Goal: Task Accomplishment & Management: Use online tool/utility

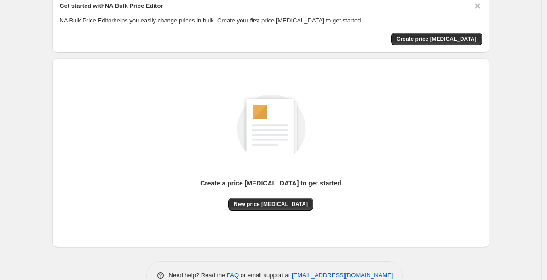
scroll to position [64, 0]
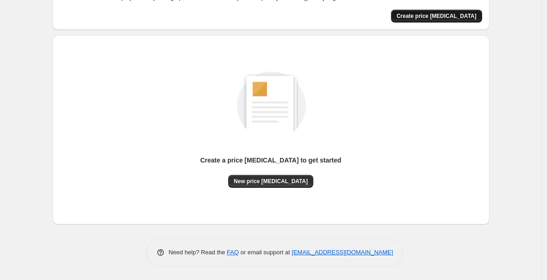
click at [426, 17] on span "Create price [MEDICAL_DATA]" at bounding box center [436, 15] width 80 height 7
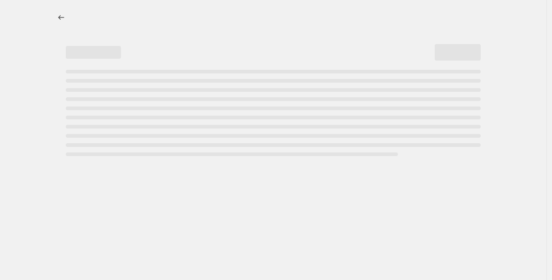
select select "percentage"
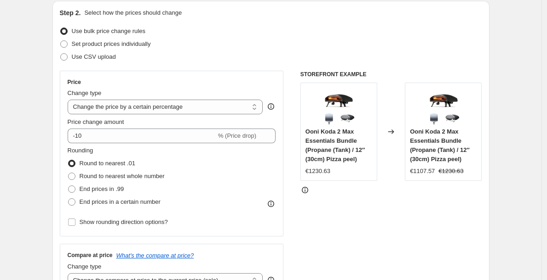
scroll to position [105, 0]
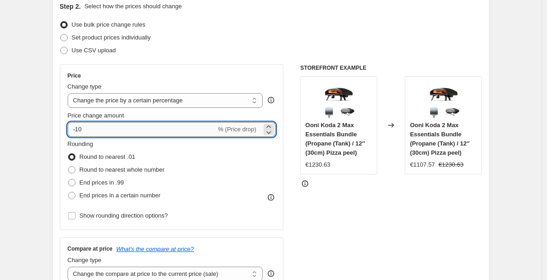
click at [164, 132] on input "-10" at bounding box center [142, 129] width 149 height 15
type input "-1"
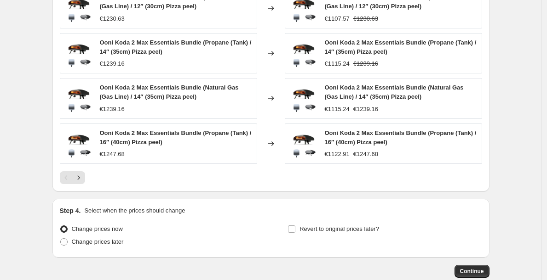
scroll to position [653, 0]
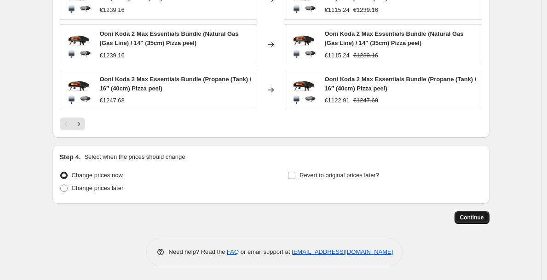
type input "-60"
click at [475, 221] on span "Continue" at bounding box center [472, 217] width 24 height 7
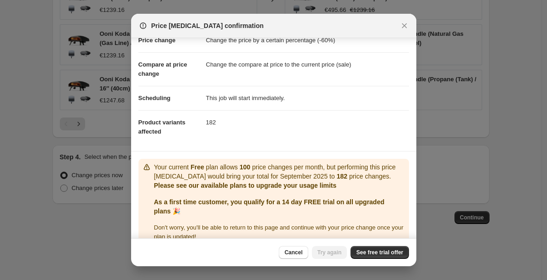
scroll to position [50, 0]
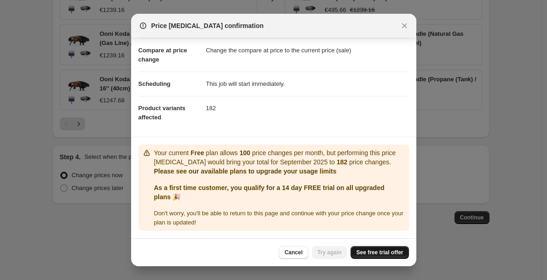
click at [371, 250] on span "See free trial offer" at bounding box center [379, 252] width 47 height 7
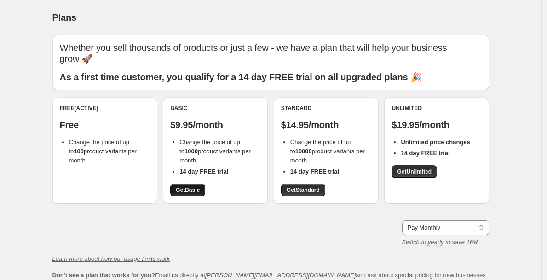
click at [182, 187] on span "Get Basic" at bounding box center [188, 190] width 24 height 7
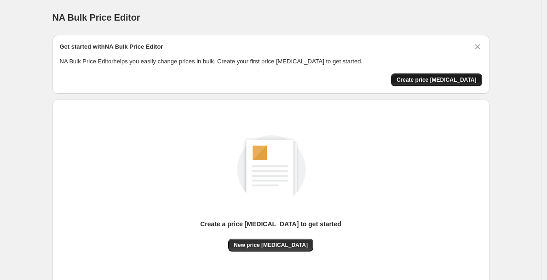
click at [424, 78] on span "Create price [MEDICAL_DATA]" at bounding box center [436, 79] width 80 height 7
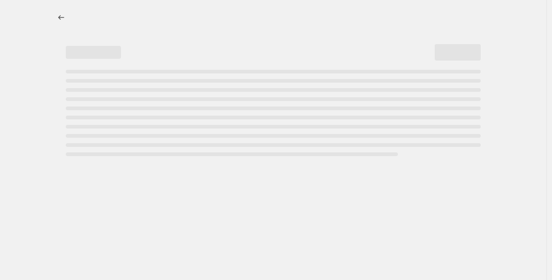
select select "percentage"
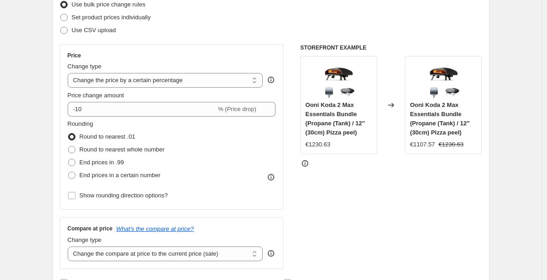
scroll to position [69, 0]
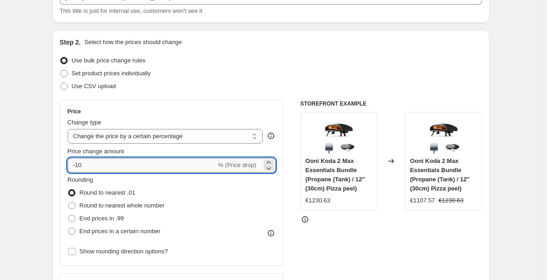
click at [180, 161] on input "-10" at bounding box center [142, 165] width 149 height 15
type input "-1"
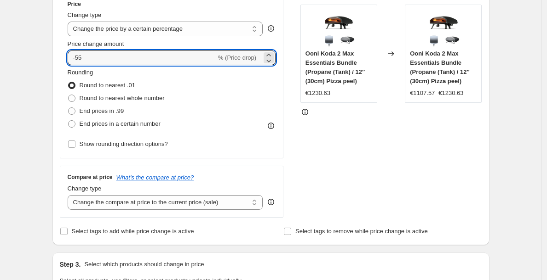
type input "-55"
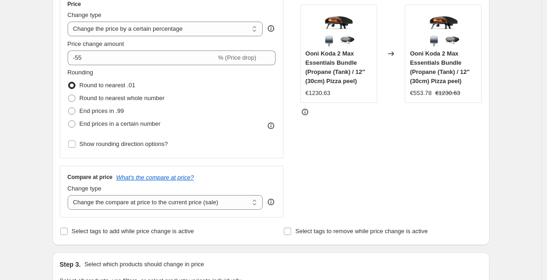
click at [407, 178] on div "STOREFRONT EXAMPLE Ooni Koda 2 Max Essentials Bundle (Propane (Tank) / 12″ (30c…" at bounding box center [391, 105] width 182 height 225
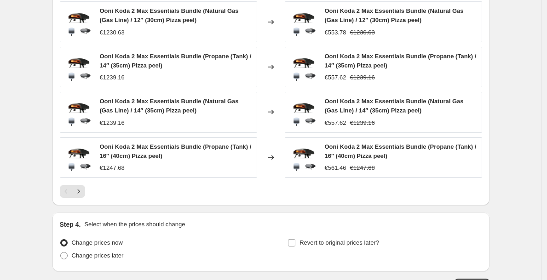
scroll to position [653, 0]
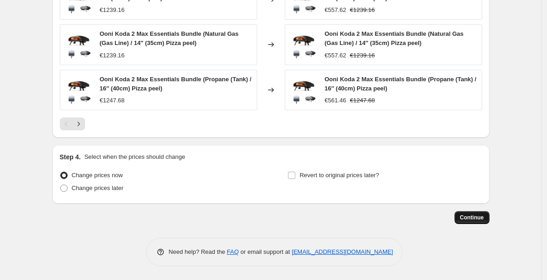
click at [478, 223] on button "Continue" at bounding box center [471, 218] width 35 height 13
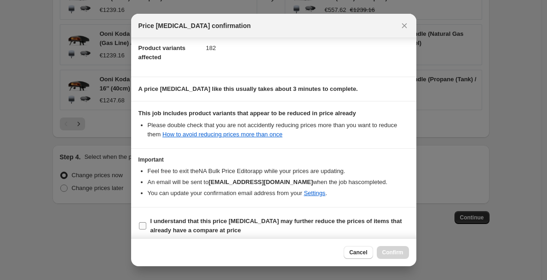
scroll to position [107, 0]
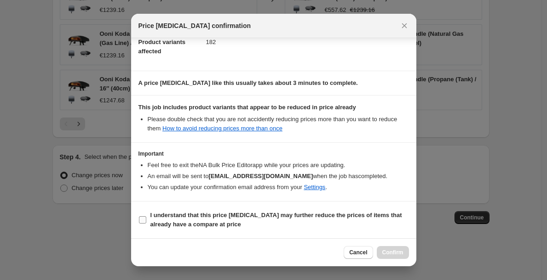
click at [197, 217] on b "I understand that this price change job may further reduce the prices of items …" at bounding box center [276, 220] width 252 height 16
click at [146, 217] on input "I understand that this price change job may further reduce the prices of items …" at bounding box center [142, 220] width 7 height 7
checkbox input "true"
click at [386, 246] on button "Confirm" at bounding box center [393, 252] width 32 height 13
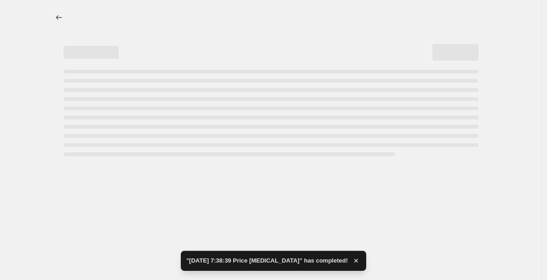
select select "percentage"
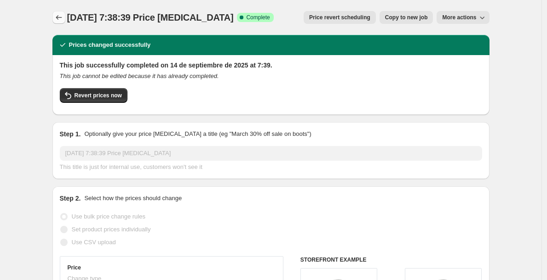
click at [63, 10] on div "14 sept 2025, 7:38:39 Price change job. This page is ready 14 sept 2025, 7:38:3…" at bounding box center [270, 17] width 437 height 35
click at [61, 18] on icon "Price change jobs" at bounding box center [58, 17] width 9 height 9
